Goal: Obtain resource: Download file/media

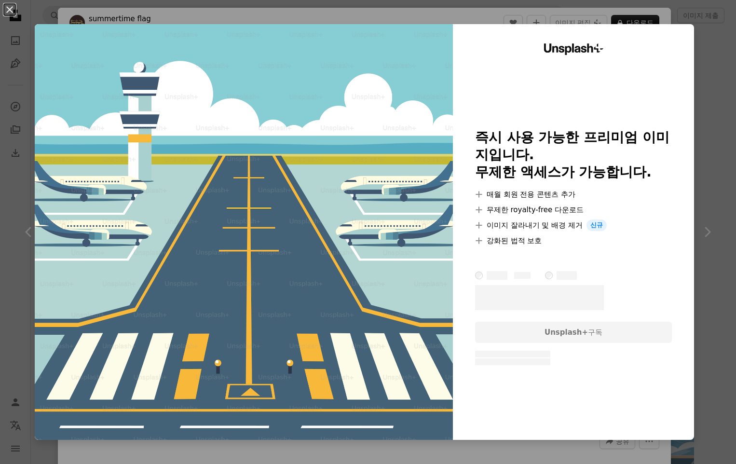
scroll to position [964, 0]
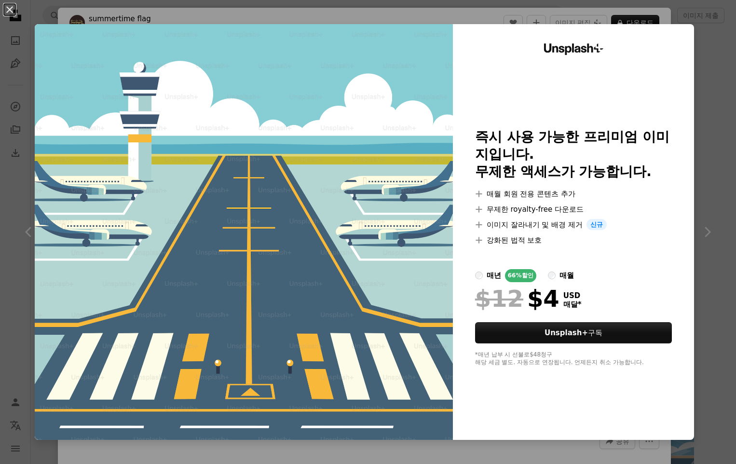
click at [417, 81] on img at bounding box center [244, 231] width 418 height 415
click at [701, 35] on div "An X shape Unsplash+ 즉시 사용 가능한 프리미엄 이미지입니다. 무제한 액세스가 가능합니다. A plus sign 매월 회원 전…" at bounding box center [368, 232] width 736 height 464
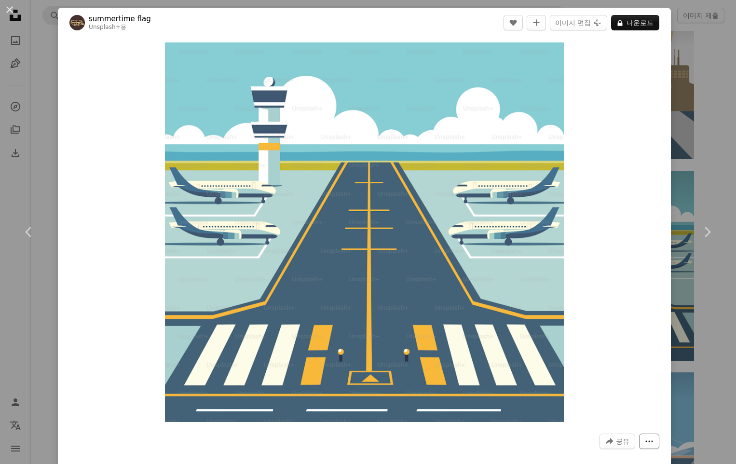
click at [639, 437] on button "More Actions" at bounding box center [649, 440] width 20 height 15
click at [451, 67] on img "이 이미지 확대" at bounding box center [364, 231] width 399 height 379
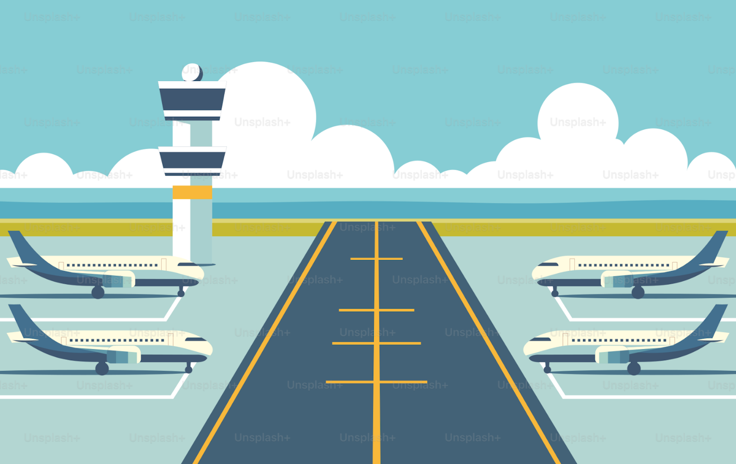
scroll to position [112, 0]
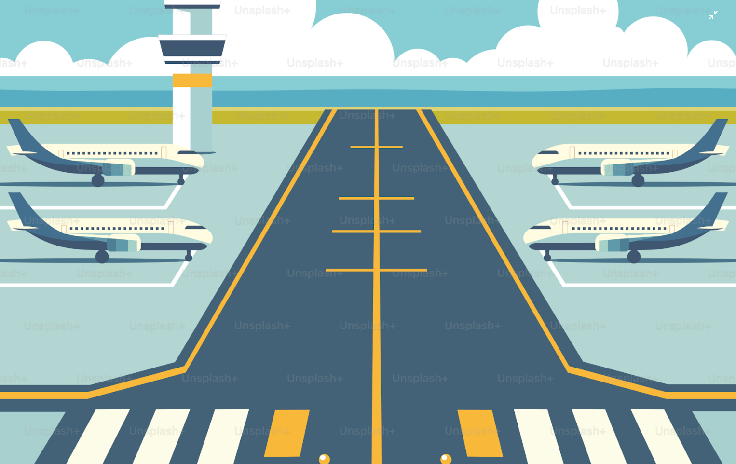
click at [451, 67] on img "이 이미지 축소" at bounding box center [368, 238] width 737 height 701
